Goal: Register for event/course

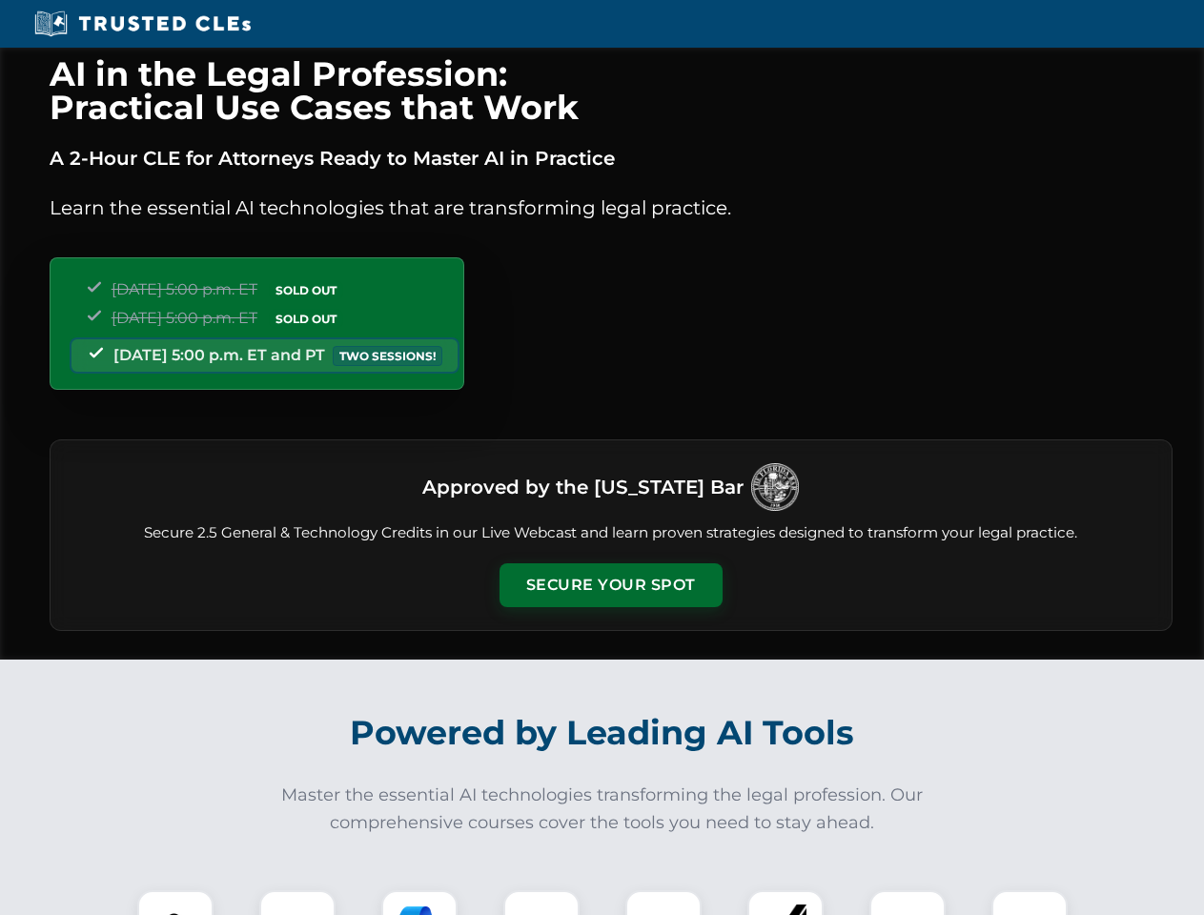
click at [610, 585] on button "Secure Your Spot" at bounding box center [610, 585] width 223 height 44
click at [175, 903] on img at bounding box center [175, 928] width 55 height 55
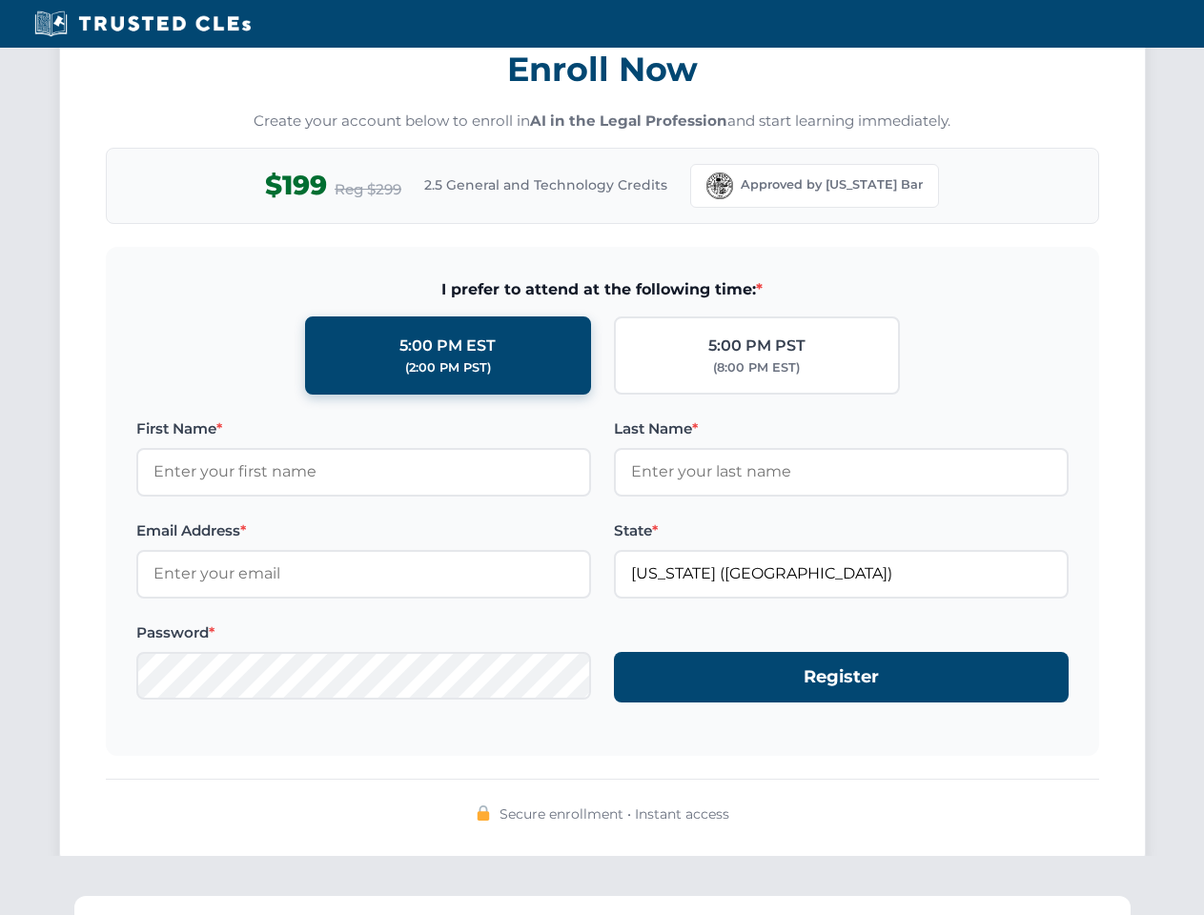
scroll to position [1871, 0]
